Goal: Book appointment/travel/reservation

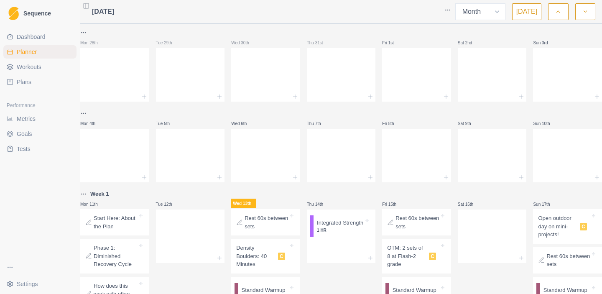
select select "month"
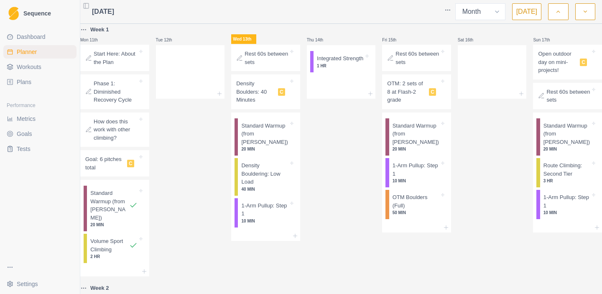
scroll to position [165, 0]
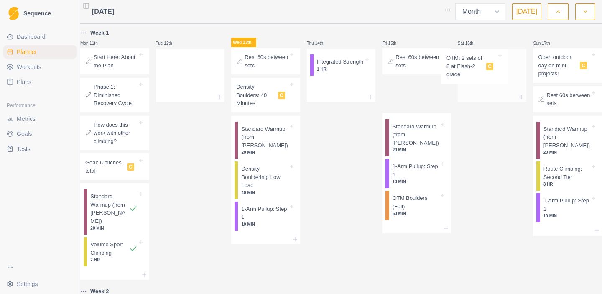
drag, startPoint x: 417, startPoint y: 99, endPoint x: 484, endPoint y: 70, distance: 73.5
click at [484, 70] on div "Mon 28th Tue 29th Wed 30th Thu 31st Fri 1st Sat 2nd Sun 3rd Mon 4th Tue 5th Wed…" at bounding box center [341, 296] width 522 height 859
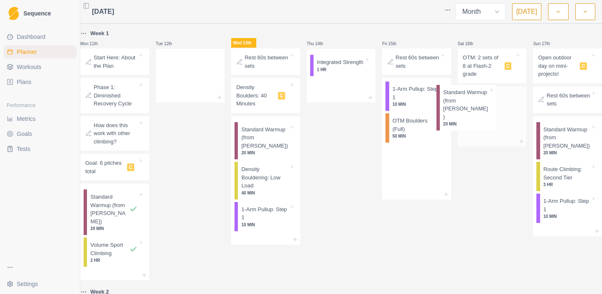
drag, startPoint x: 428, startPoint y: 102, endPoint x: 484, endPoint y: 102, distance: 55.6
click at [484, 102] on div "Mon 28th Tue 29th Wed 30th Thu 31st Fri 1st Sat 2nd Sun 3rd Mon 4th Tue 5th Wed…" at bounding box center [341, 296] width 522 height 859
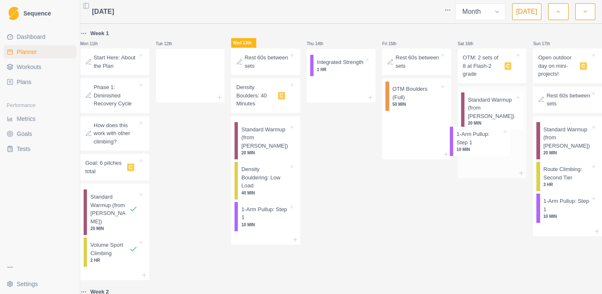
drag, startPoint x: 422, startPoint y: 102, endPoint x: 489, endPoint y: 145, distance: 80.1
click at [489, 145] on div "Mon 28th Tue 29th Wed 30th Thu 31st Fri 1st Sat 2nd Sun 3rd Mon 4th Tue 5th Wed…" at bounding box center [341, 296] width 522 height 859
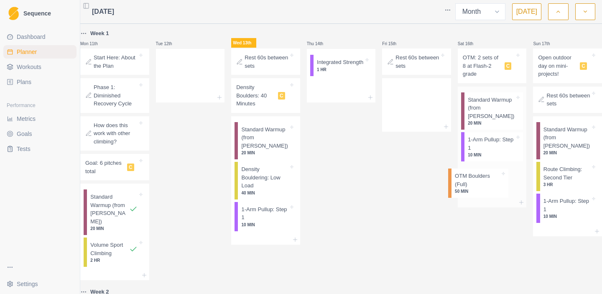
drag, startPoint x: 415, startPoint y: 109, endPoint x: 481, endPoint y: 195, distance: 108.5
click at [481, 195] on div "Mon 28th Tue 29th Wed 30th Thu 31st Fri 1st Sat 2nd Sun 3rd Mon 4th Tue 5th Wed…" at bounding box center [341, 296] width 522 height 859
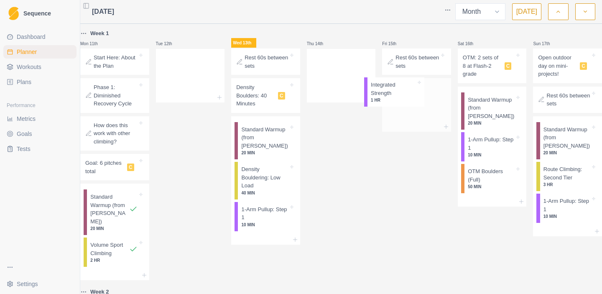
drag, startPoint x: 352, startPoint y: 79, endPoint x: 408, endPoint y: 102, distance: 61.3
click at [408, 102] on div "Mon 28th Tue 29th Wed 30th Thu 31st Fri 1st Sat 2nd Sun 3rd Mon 4th Tue 5th Wed…" at bounding box center [341, 296] width 522 height 859
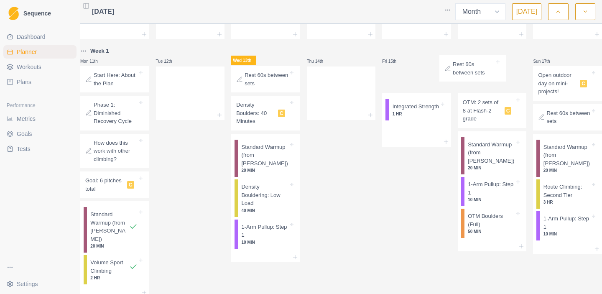
scroll to position [143, 0]
drag, startPoint x: 412, startPoint y: 63, endPoint x: 478, endPoint y: 78, distance: 67.9
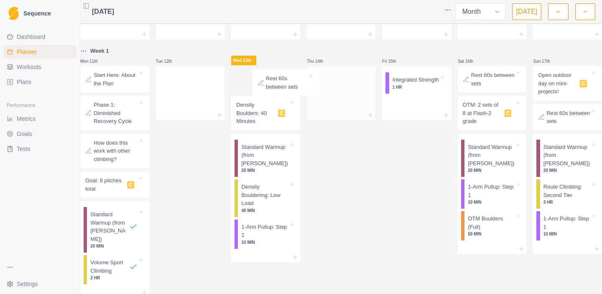
drag, startPoint x: 266, startPoint y: 79, endPoint x: 323, endPoint y: 87, distance: 57.5
drag, startPoint x: 277, startPoint y: 82, endPoint x: 342, endPoint y: 95, distance: 66.0
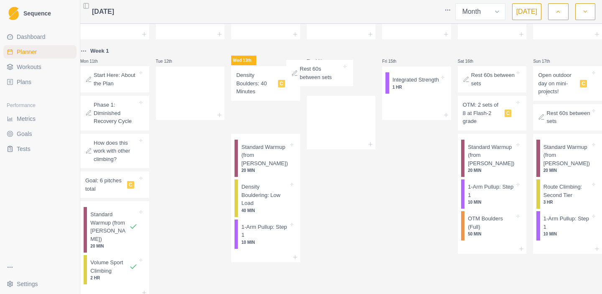
scroll to position [138, 0]
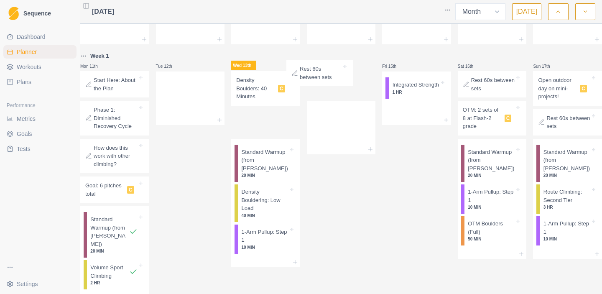
drag, startPoint x: 280, startPoint y: 80, endPoint x: 338, endPoint y: 74, distance: 57.7
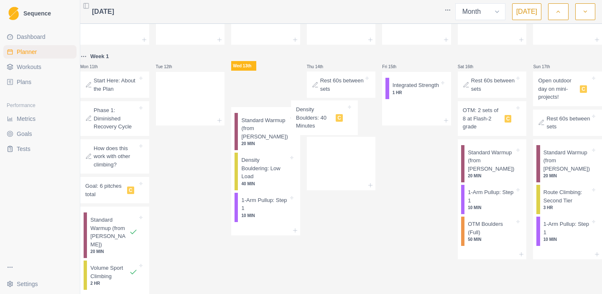
drag, startPoint x: 270, startPoint y: 83, endPoint x: 336, endPoint y: 117, distance: 74.1
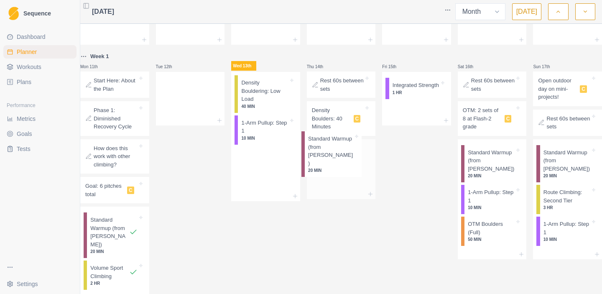
drag, startPoint x: 272, startPoint y: 99, endPoint x: 340, endPoint y: 157, distance: 89.4
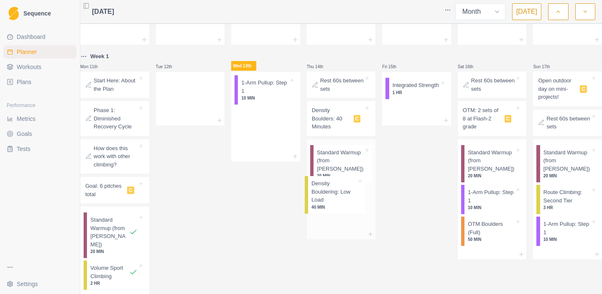
drag, startPoint x: 272, startPoint y: 110, endPoint x: 343, endPoint y: 214, distance: 126.0
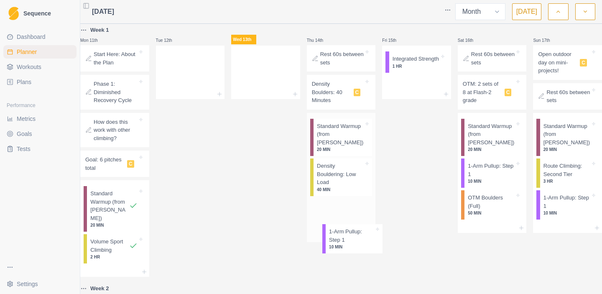
drag, startPoint x: 261, startPoint y: 88, endPoint x: 348, endPoint y: 240, distance: 175.4
click at [348, 240] on div "Mon 28th Tue 29th Wed 30th Thu 31st Fri 1st Sat 2nd Sun 3rd Mon 4th Tue 5th Wed…" at bounding box center [341, 293] width 522 height 859
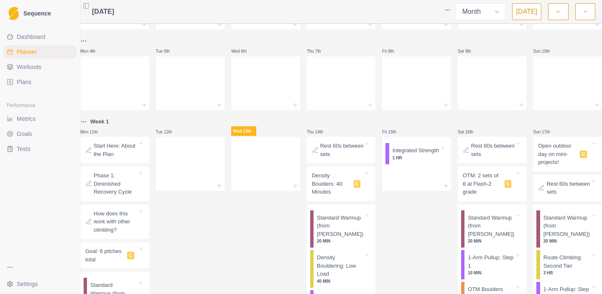
scroll to position [0, 0]
